Goal: Transaction & Acquisition: Purchase product/service

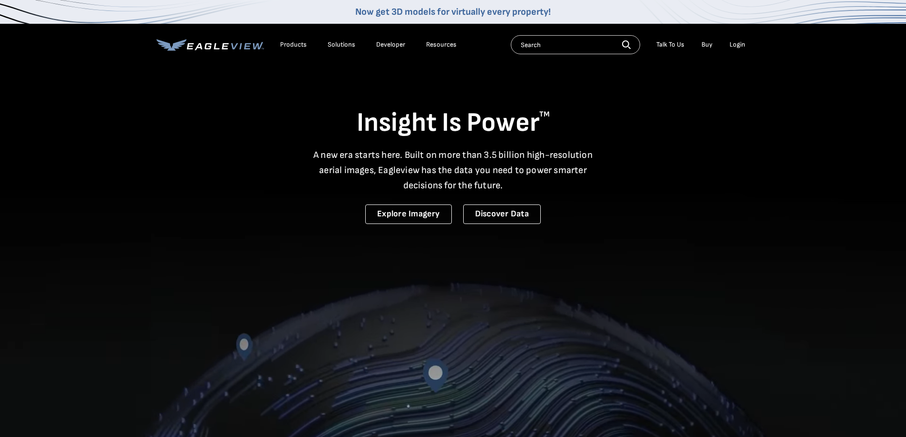
click at [734, 42] on div "Login" at bounding box center [737, 44] width 16 height 9
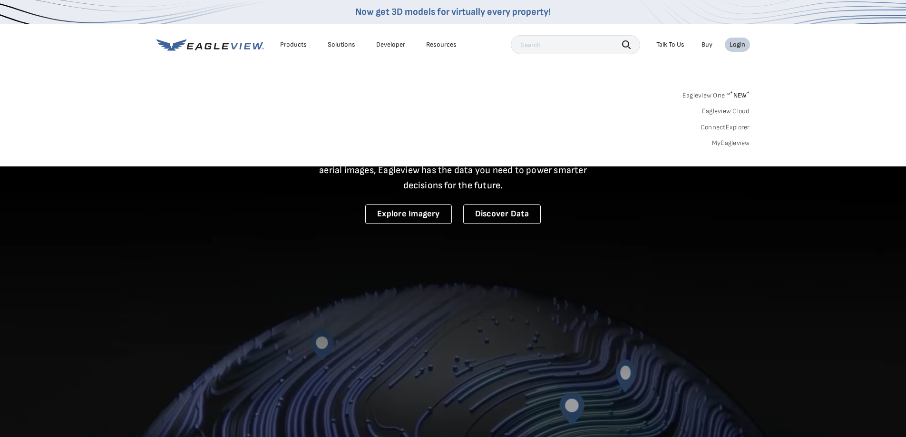
click at [734, 42] on div "Login" at bounding box center [737, 44] width 16 height 9
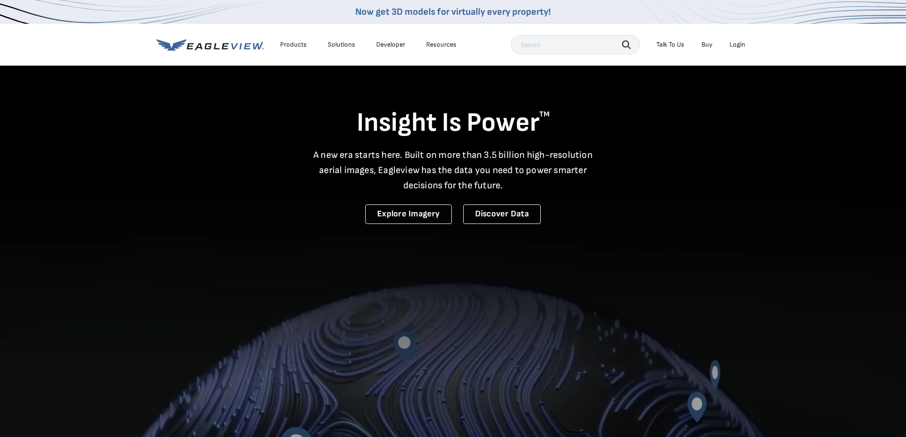
click at [737, 46] on div "Login" at bounding box center [737, 44] width 16 height 9
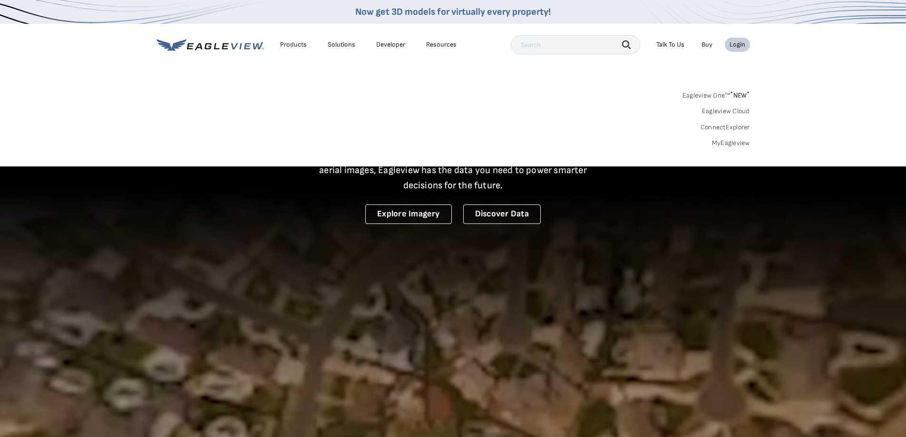
click at [737, 46] on div "Login" at bounding box center [737, 44] width 16 height 9
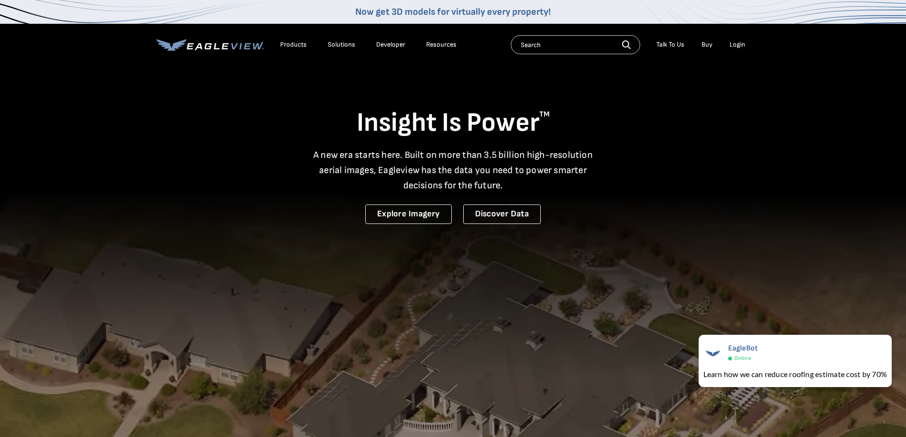
click at [758, 204] on video at bounding box center [453, 313] width 906 height 627
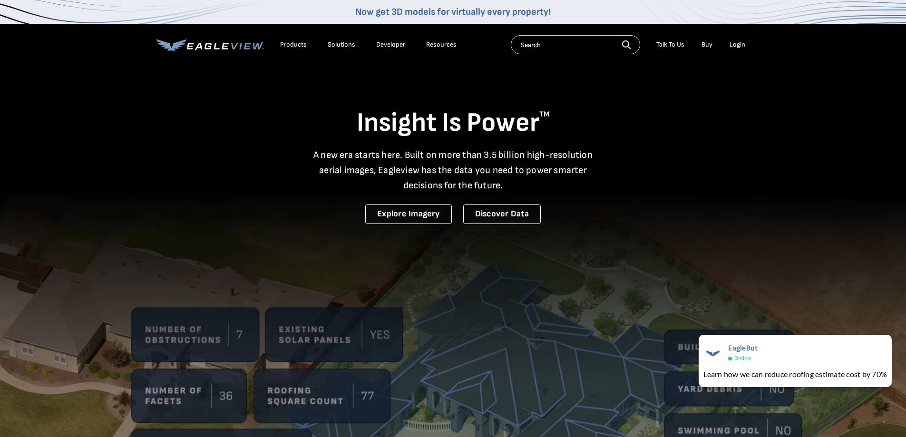
click at [731, 43] on div "Login" at bounding box center [737, 44] width 16 height 9
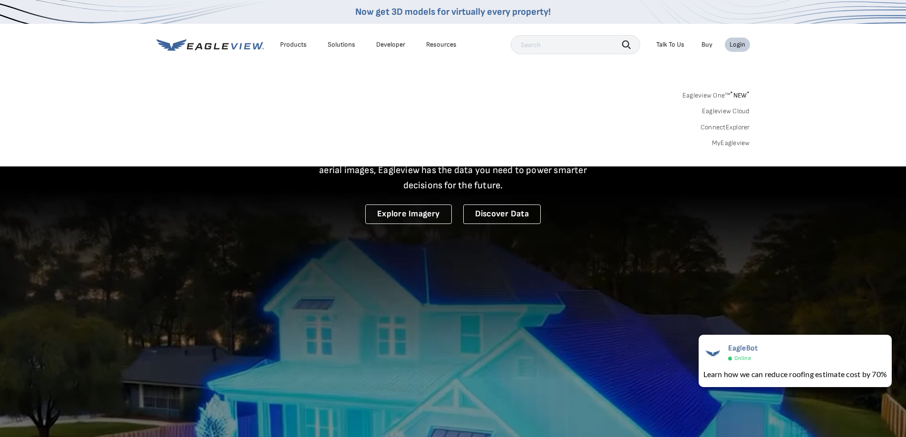
click at [744, 94] on span "* NEW *" at bounding box center [739, 95] width 19 height 8
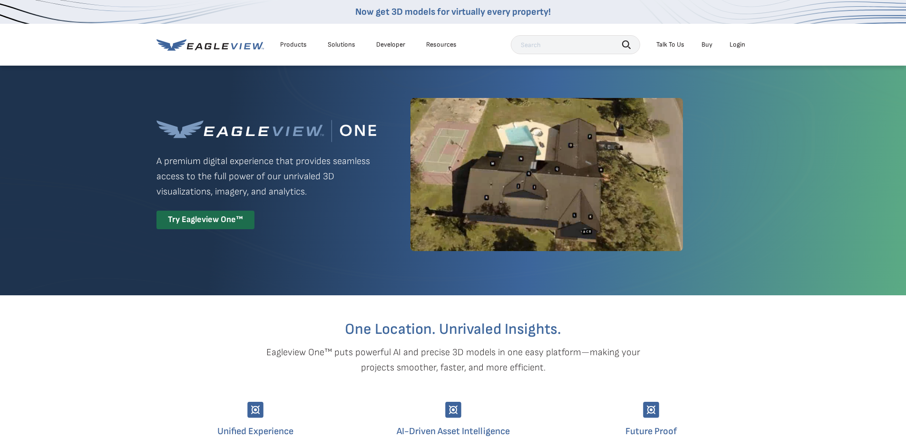
click at [737, 45] on div "Login" at bounding box center [737, 44] width 16 height 9
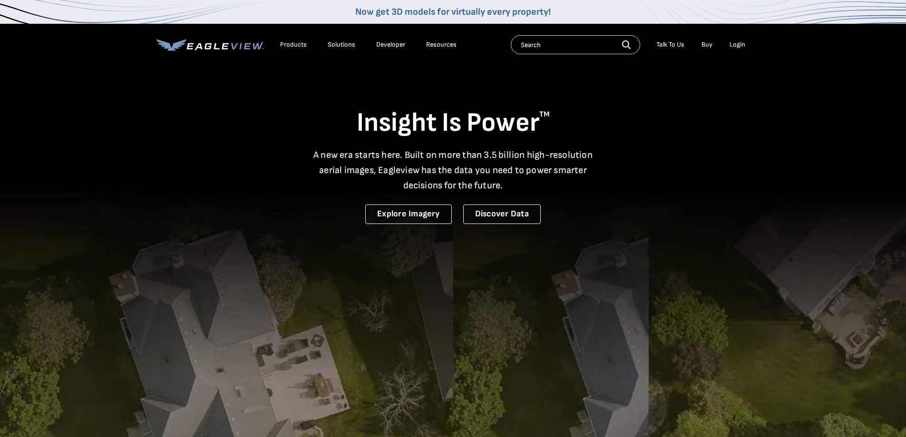
click at [739, 43] on div "Login" at bounding box center [737, 44] width 16 height 9
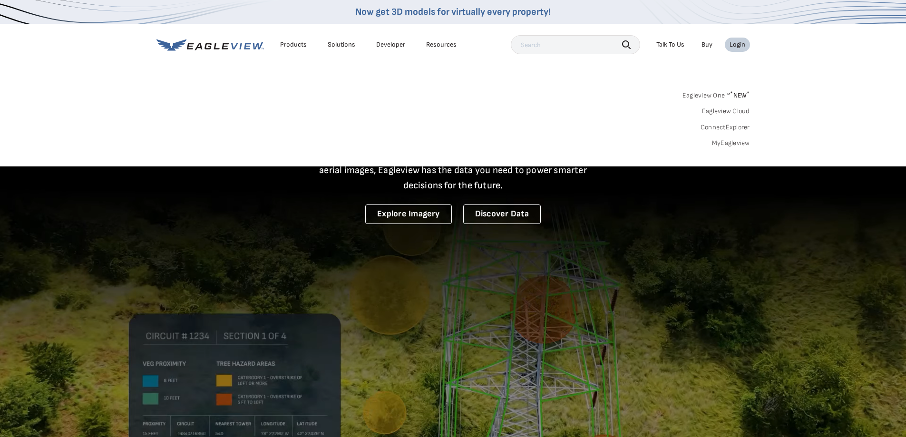
click at [741, 144] on link "MyEagleview" at bounding box center [731, 143] width 38 height 9
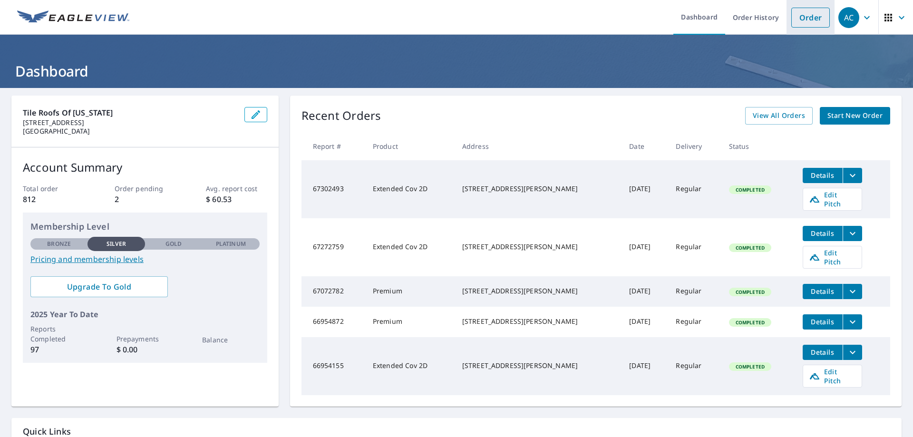
click at [804, 17] on link "Order" at bounding box center [810, 18] width 39 height 20
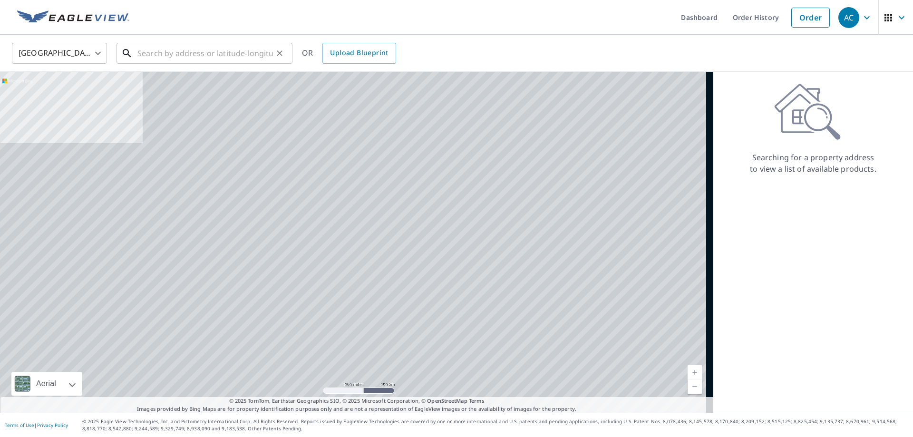
click at [164, 51] on input "text" at bounding box center [205, 53] width 136 height 27
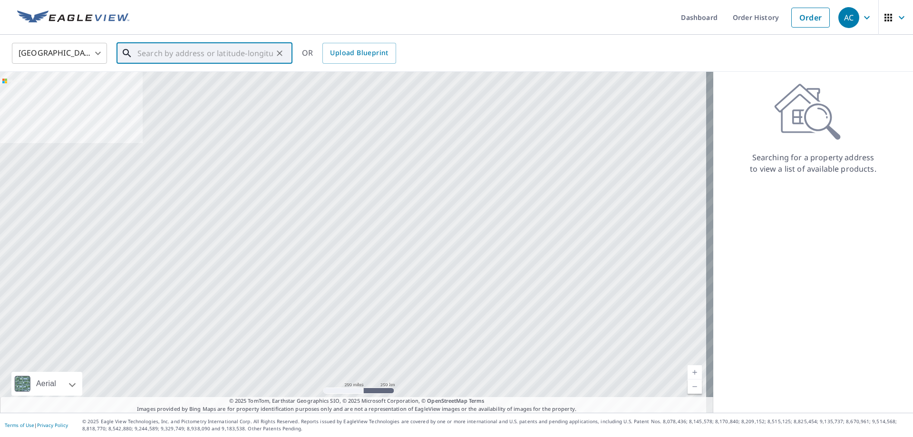
type input "0"
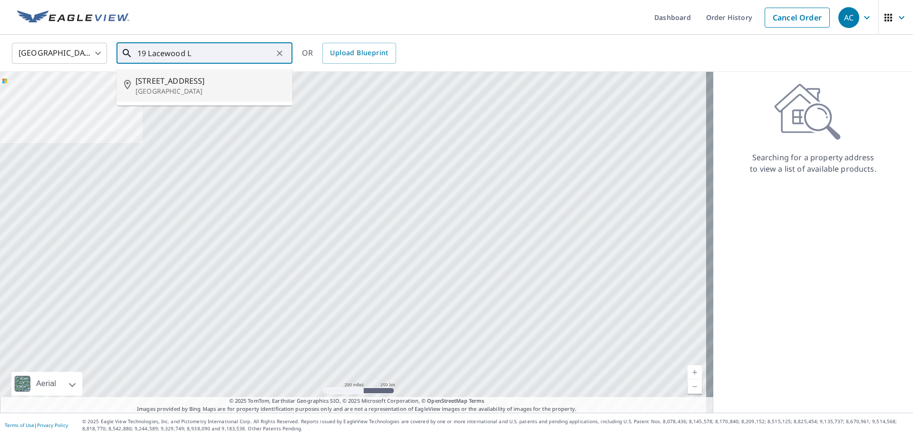
click at [194, 84] on span "[STREET_ADDRESS]" at bounding box center [210, 80] width 149 height 11
type input "[STREET_ADDRESS]"
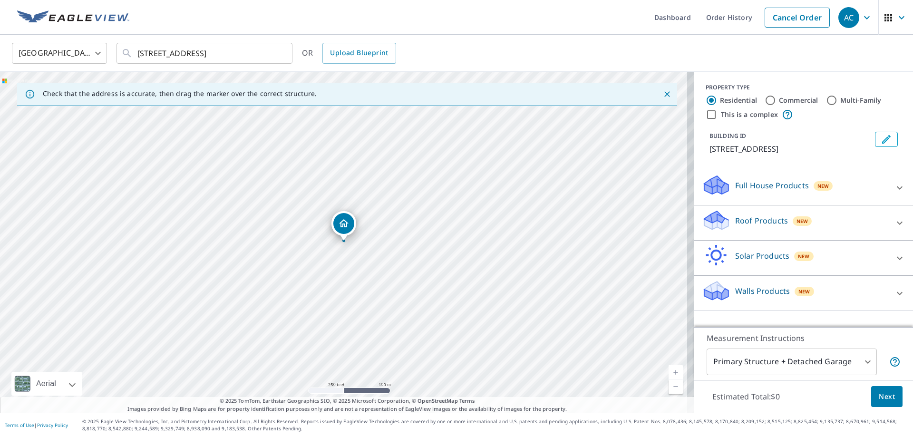
click at [849, 224] on div "Roof Products New" at bounding box center [795, 222] width 186 height 27
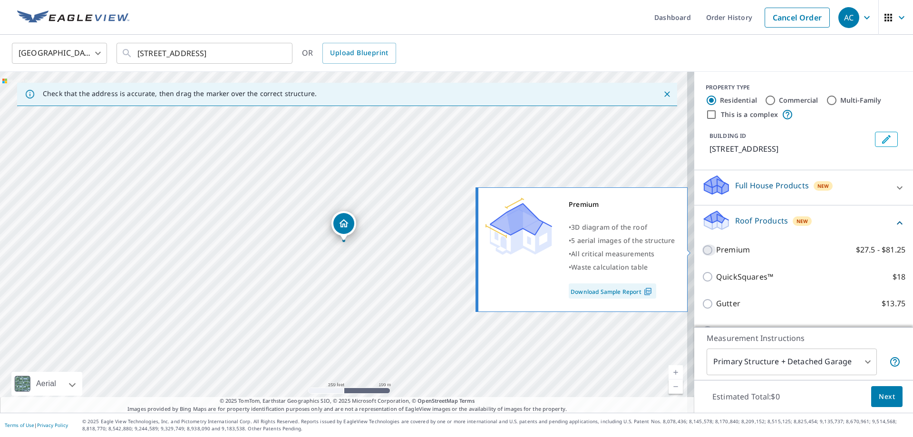
click at [702, 246] on input "Premium $27.5 - $81.25" at bounding box center [709, 249] width 14 height 11
checkbox input "true"
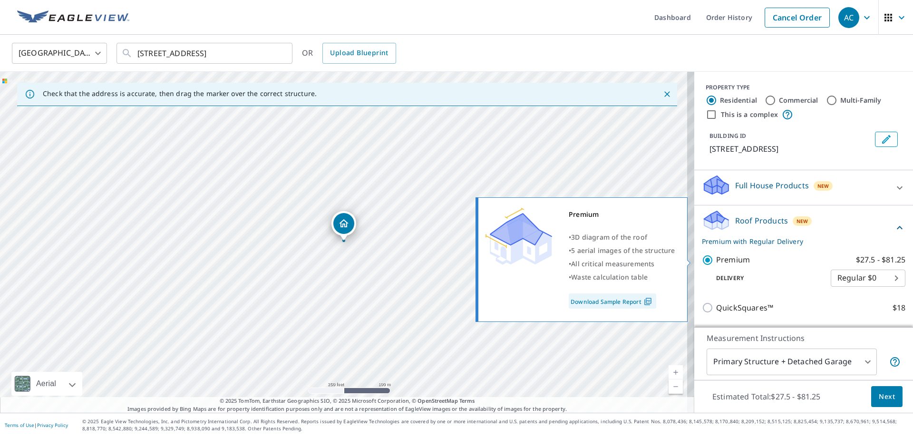
scroll to position [123, 0]
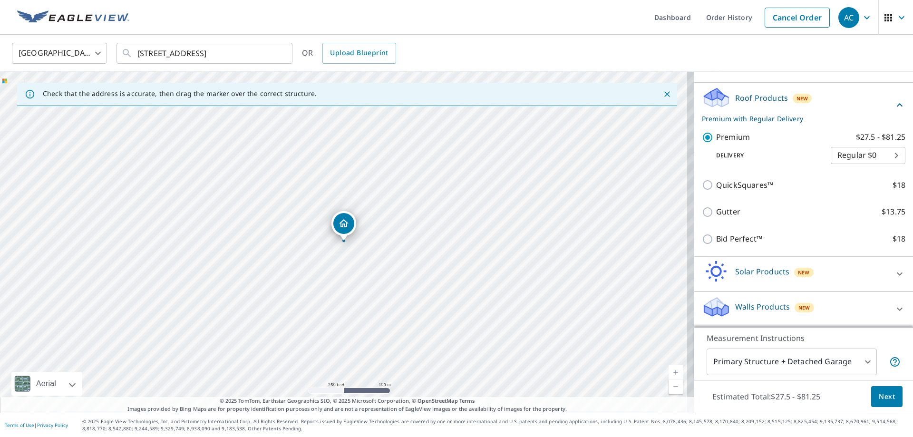
click at [871, 394] on button "Next" at bounding box center [886, 396] width 31 height 21
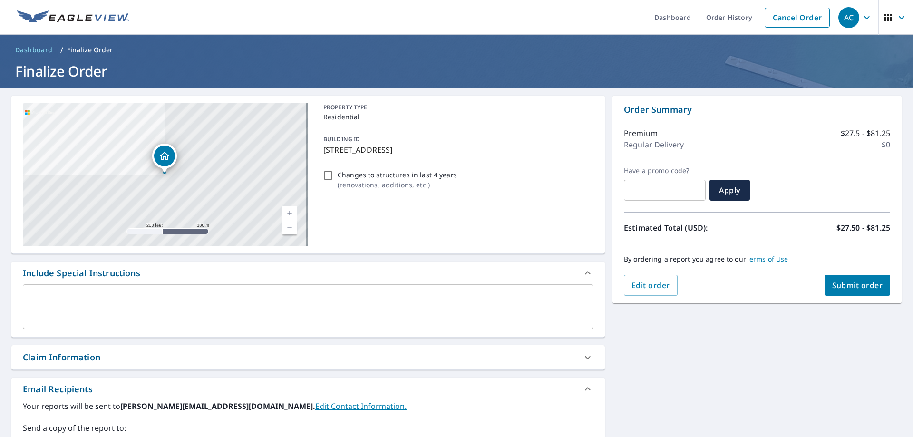
scroll to position [143, 0]
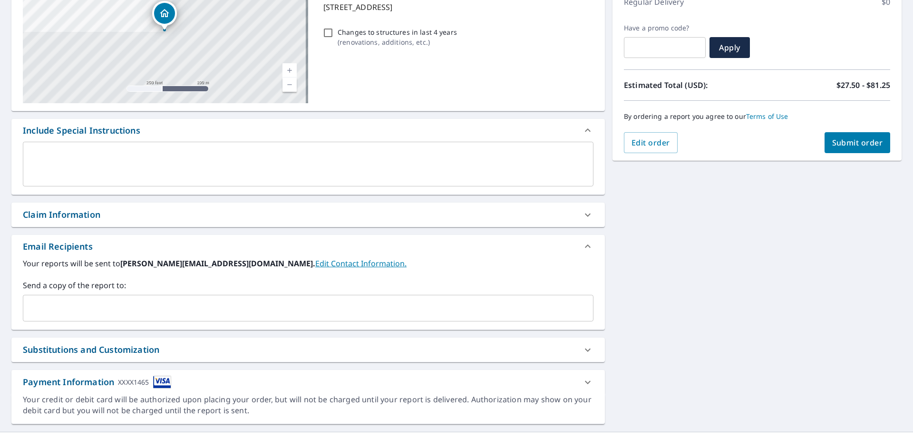
click at [120, 308] on input "text" at bounding box center [301, 308] width 548 height 18
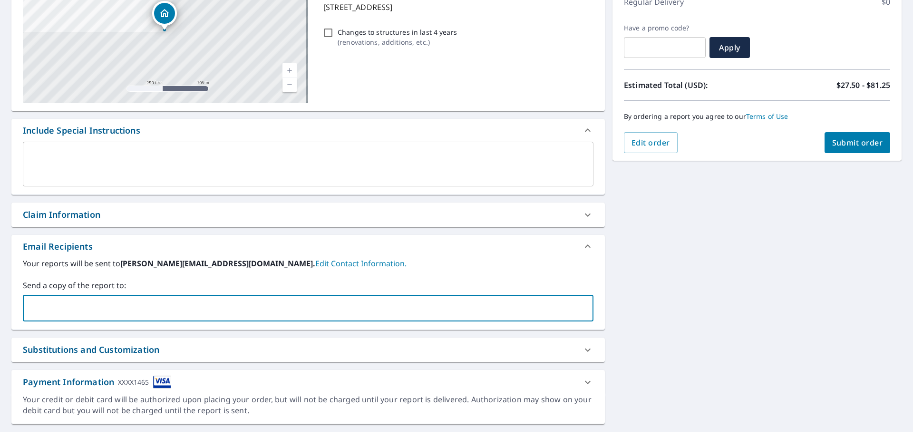
click at [120, 308] on input "text" at bounding box center [301, 308] width 548 height 18
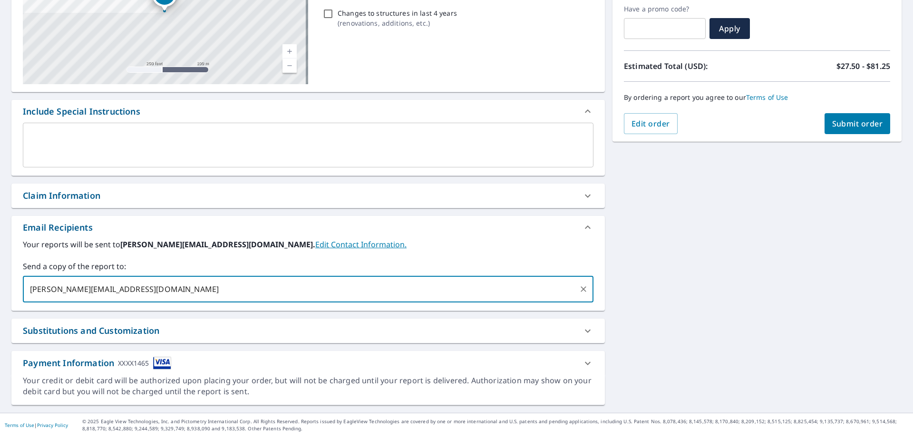
type input "[PERSON_NAME][EMAIL_ADDRESS][DOMAIN_NAME]"
click at [861, 121] on span "Submit order" at bounding box center [857, 123] width 51 height 10
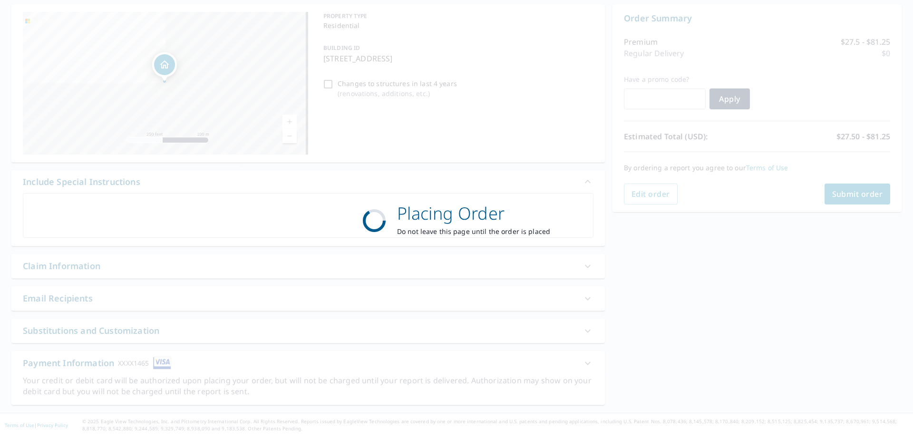
scroll to position [91, 0]
